Goal: Task Accomplishment & Management: Use online tool/utility

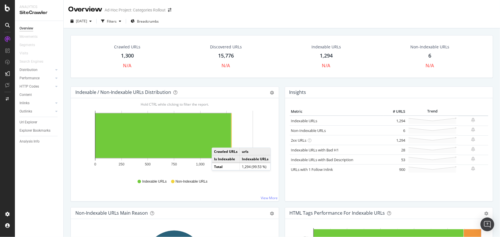
drag, startPoint x: 229, startPoint y: 144, endPoint x: 218, endPoint y: 142, distance: 11.1
click at [218, 142] on rect "A chart." at bounding box center [164, 136] width 136 height 45
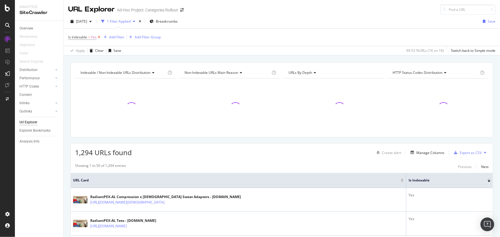
click at [98, 38] on icon at bounding box center [99, 37] width 5 height 6
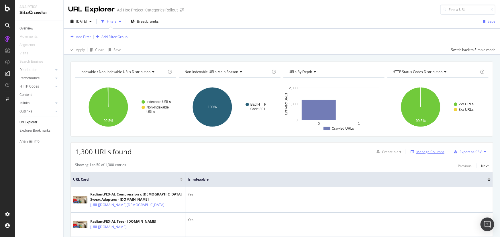
click at [422, 152] on div "Manage Columns" at bounding box center [431, 152] width 28 height 5
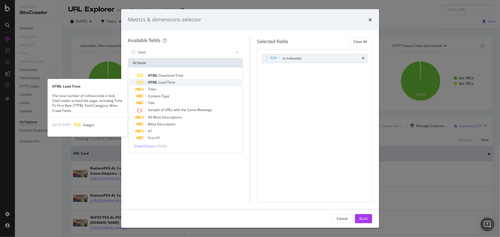
type input "html"
click at [193, 82] on div "HTML Load Time" at bounding box center [190, 82] width 106 height 7
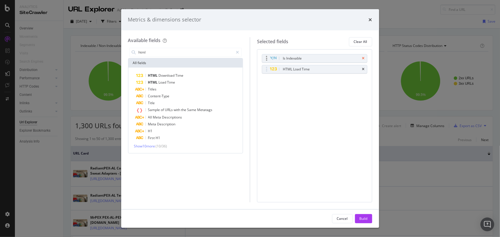
click at [365, 59] on icon "times" at bounding box center [364, 58] width 3 height 3
click at [358, 214] on div "Cancel Build" at bounding box center [250, 219] width 258 height 18
click at [360, 217] on div "Build" at bounding box center [364, 219] width 8 height 5
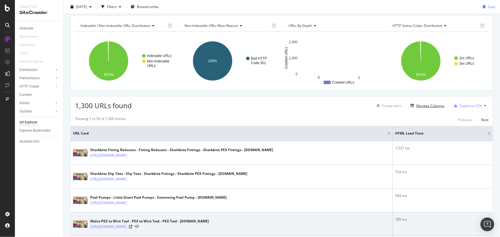
scroll to position [78, 0]
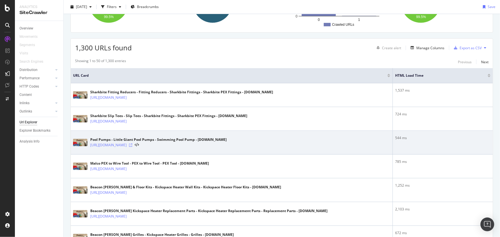
click at [132, 144] on icon at bounding box center [130, 145] width 3 height 3
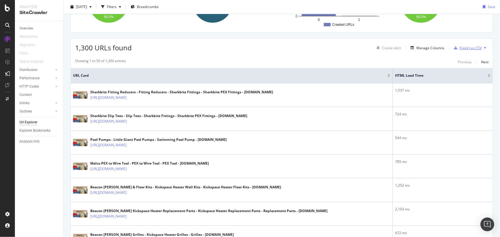
click at [455, 49] on div "button" at bounding box center [456, 47] width 8 height 3
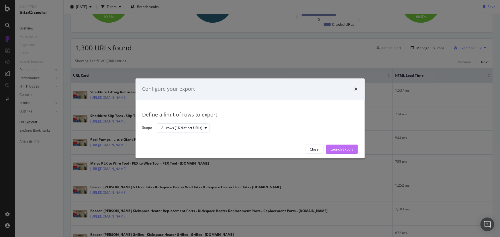
click at [342, 146] on div "Launch Export" at bounding box center [342, 149] width 23 height 9
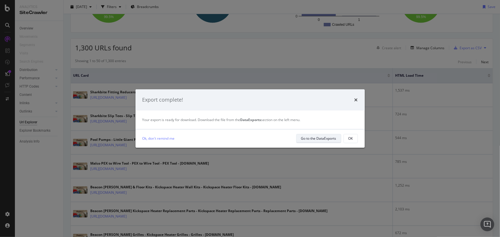
click at [329, 139] on div "Go to the DataExports" at bounding box center [318, 138] width 35 height 5
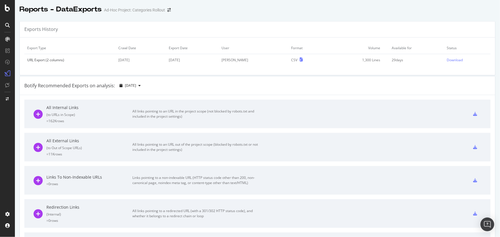
click at [373, 30] on div "Exports History" at bounding box center [258, 30] width 476 height 16
click at [455, 59] on div "Download" at bounding box center [455, 60] width 16 height 5
click at [8, 42] on div at bounding box center [7, 39] width 9 height 9
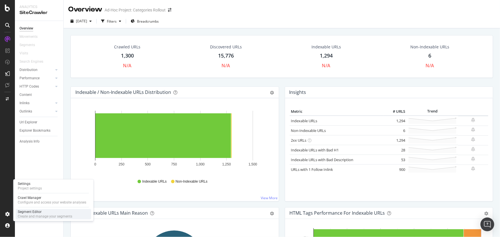
click at [29, 215] on div "Create and manage your segments" at bounding box center [45, 217] width 54 height 5
